Goal: Task Accomplishment & Management: Manage account settings

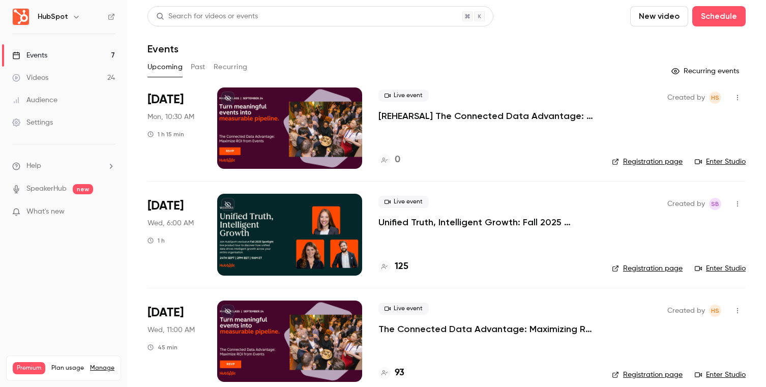
click at [55, 18] on h6 "HubSpot" at bounding box center [53, 17] width 31 height 10
click at [74, 18] on icon "button" at bounding box center [76, 17] width 8 height 8
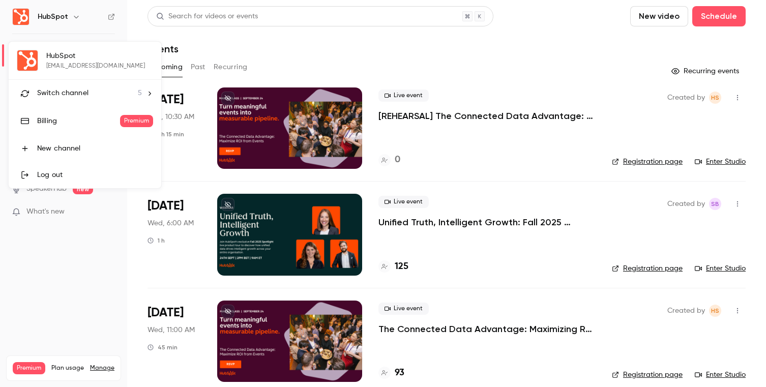
click at [55, 254] on div at bounding box center [383, 193] width 766 height 387
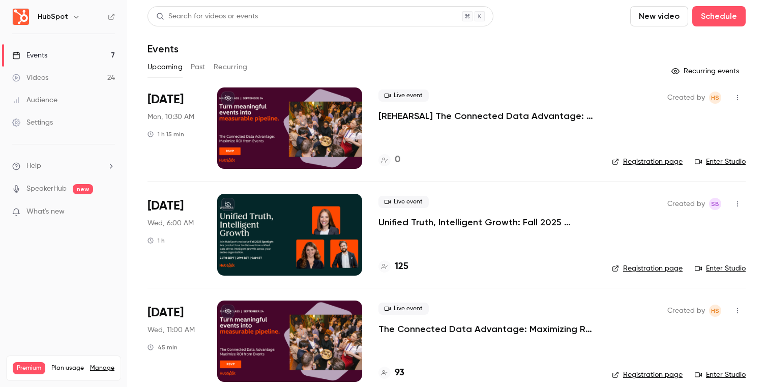
click at [39, 125] on div "Settings" at bounding box center [32, 123] width 41 height 10
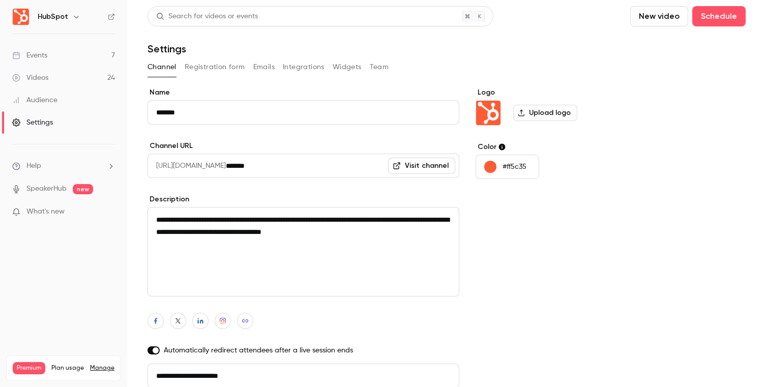
click at [381, 68] on button "Team" at bounding box center [379, 67] width 19 height 16
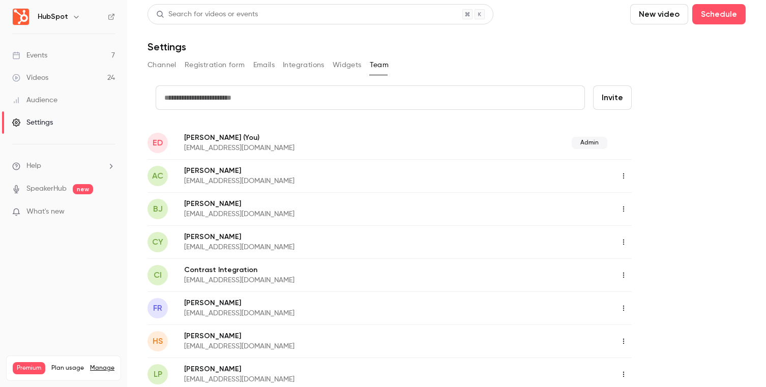
scroll to position [4, 0]
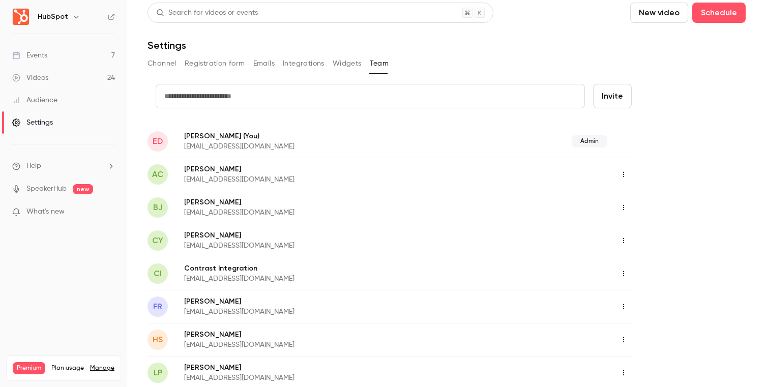
click at [60, 54] on link "Events 7" at bounding box center [63, 55] width 127 height 22
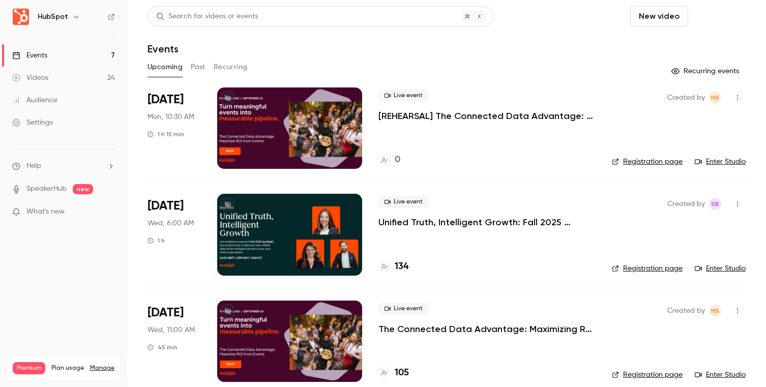
click at [726, 14] on button "Schedule" at bounding box center [718, 16] width 53 height 20
click at [570, 53] on div at bounding box center [383, 193] width 766 height 387
click at [40, 125] on div "Settings" at bounding box center [32, 123] width 41 height 10
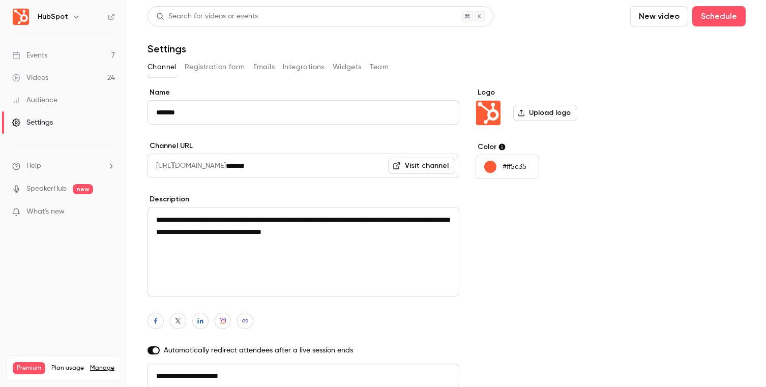
click at [82, 55] on link "Events 7" at bounding box center [63, 55] width 127 height 22
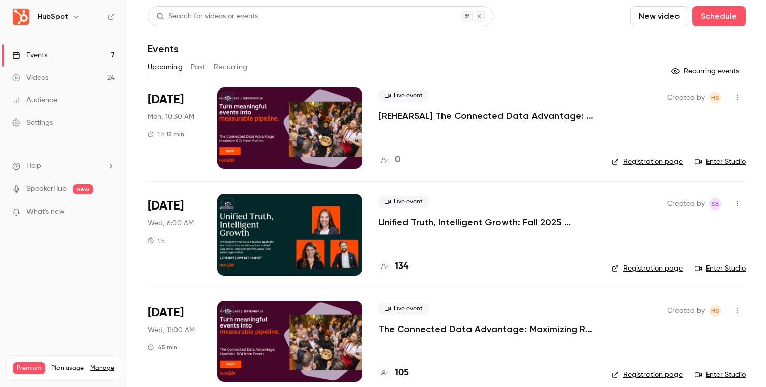
click at [193, 64] on button "Past" at bounding box center [198, 67] width 15 height 16
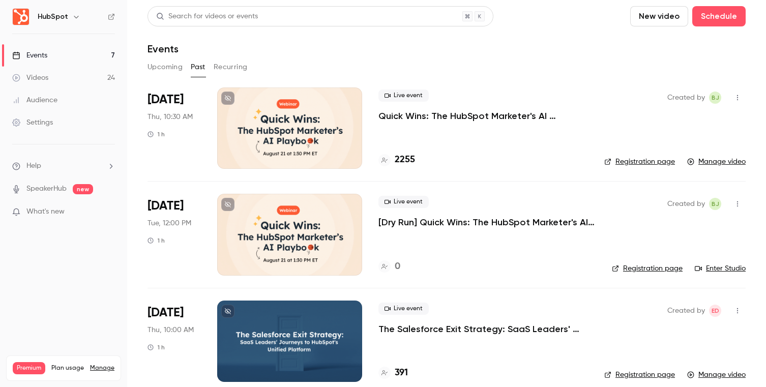
click at [167, 69] on button "Upcoming" at bounding box center [165, 67] width 35 height 16
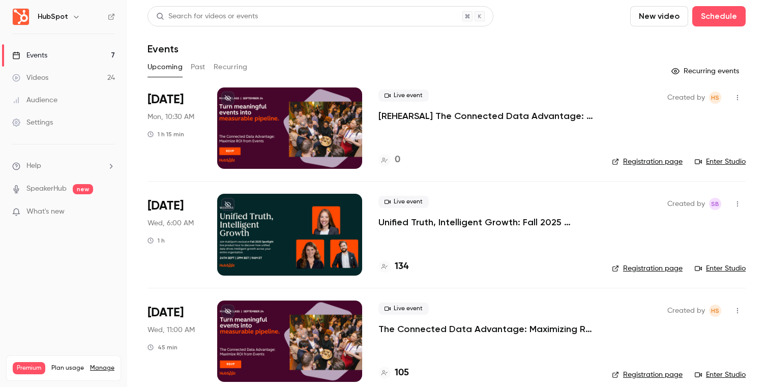
click at [34, 125] on div "Settings" at bounding box center [32, 123] width 41 height 10
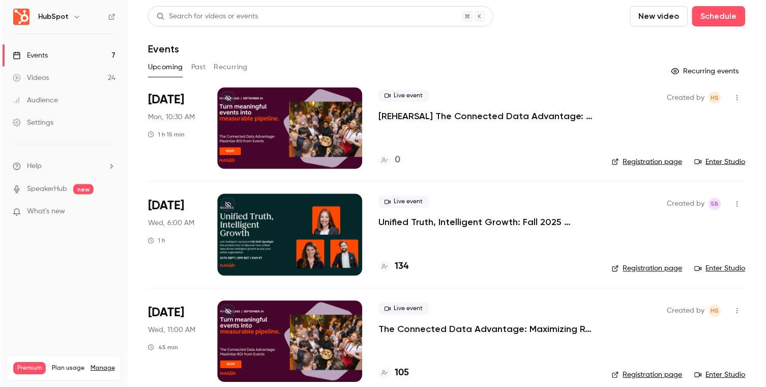
scroll to position [1, 0]
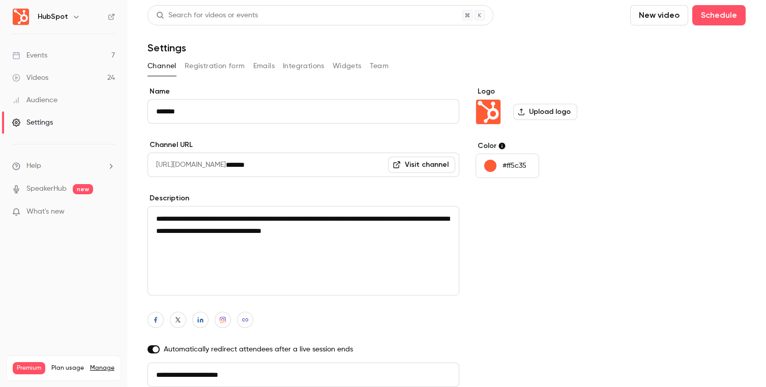
click at [377, 65] on button "Team" at bounding box center [379, 66] width 19 height 16
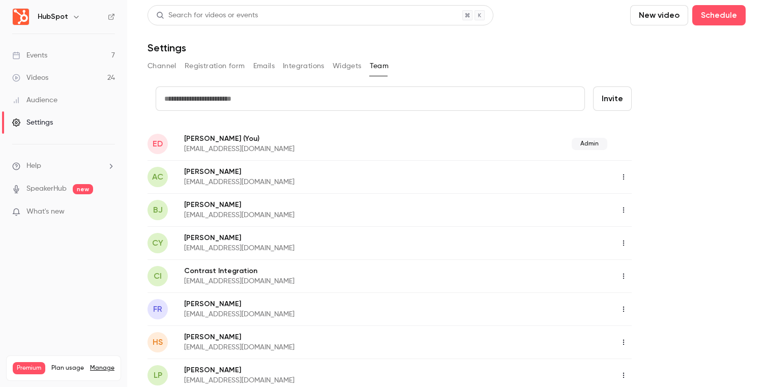
click at [617, 101] on button "Invite" at bounding box center [612, 98] width 39 height 24
click at [299, 101] on input "text" at bounding box center [370, 98] width 429 height 24
paste input "**********"
type input "**********"
click at [619, 98] on button "Invite" at bounding box center [612, 98] width 39 height 24
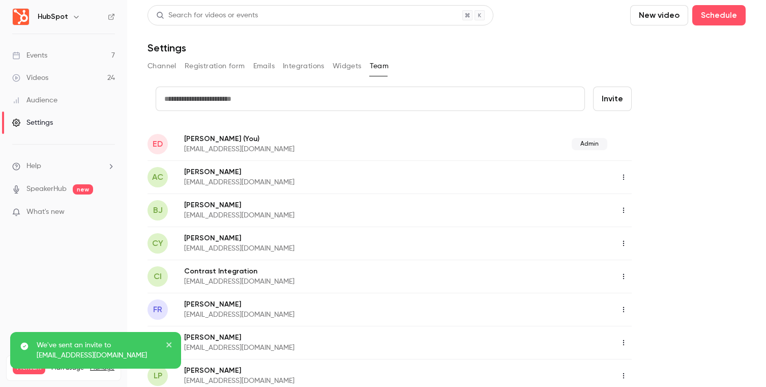
click at [472, 98] on input "text" at bounding box center [370, 98] width 429 height 24
paste input "**********"
type input "**********"
click at [613, 105] on button "Invite" at bounding box center [612, 98] width 39 height 24
